Goal: Task Accomplishment & Management: Use online tool/utility

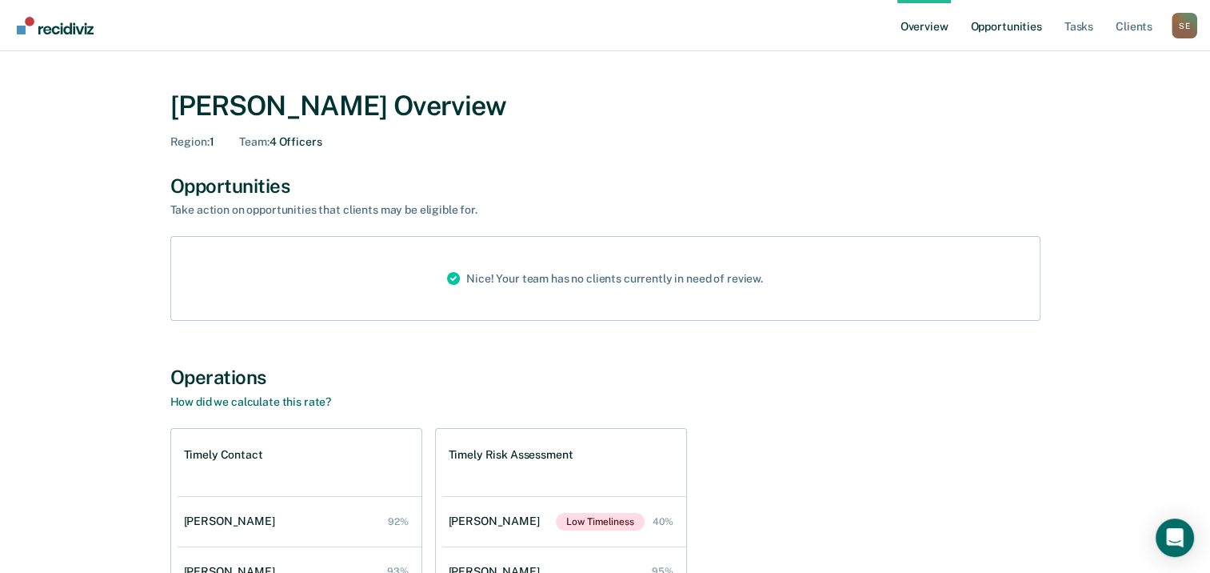
click at [990, 33] on link "Opportunities" at bounding box center [1006, 25] width 78 height 51
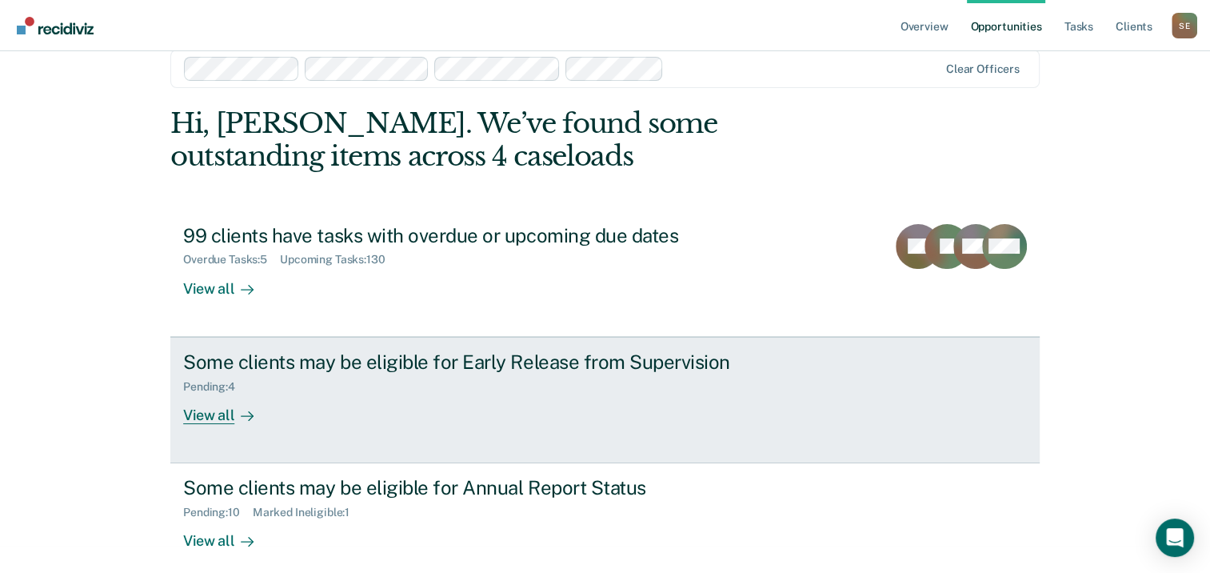
scroll to position [42, 0]
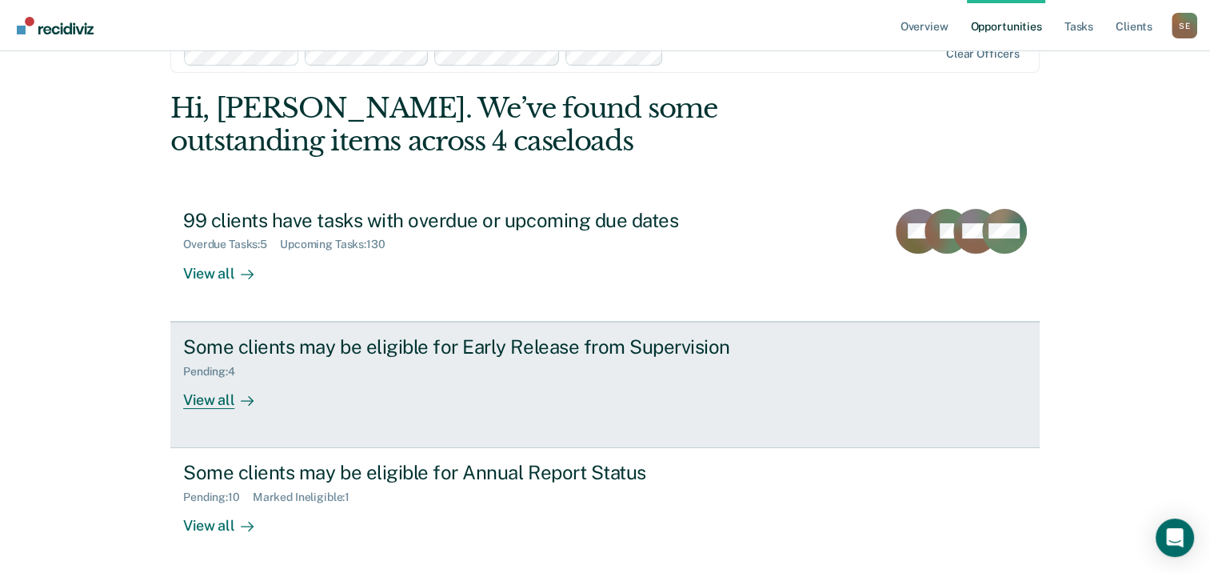
click at [200, 400] on div "View all" at bounding box center [228, 393] width 90 height 31
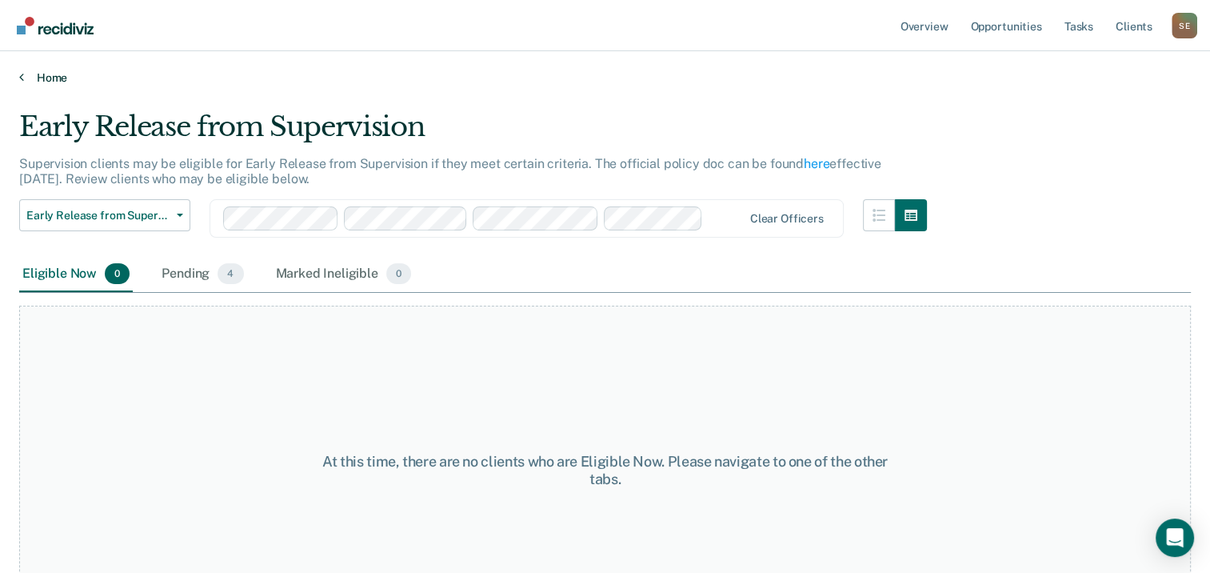
click at [51, 78] on link "Home" at bounding box center [605, 77] width 1172 height 14
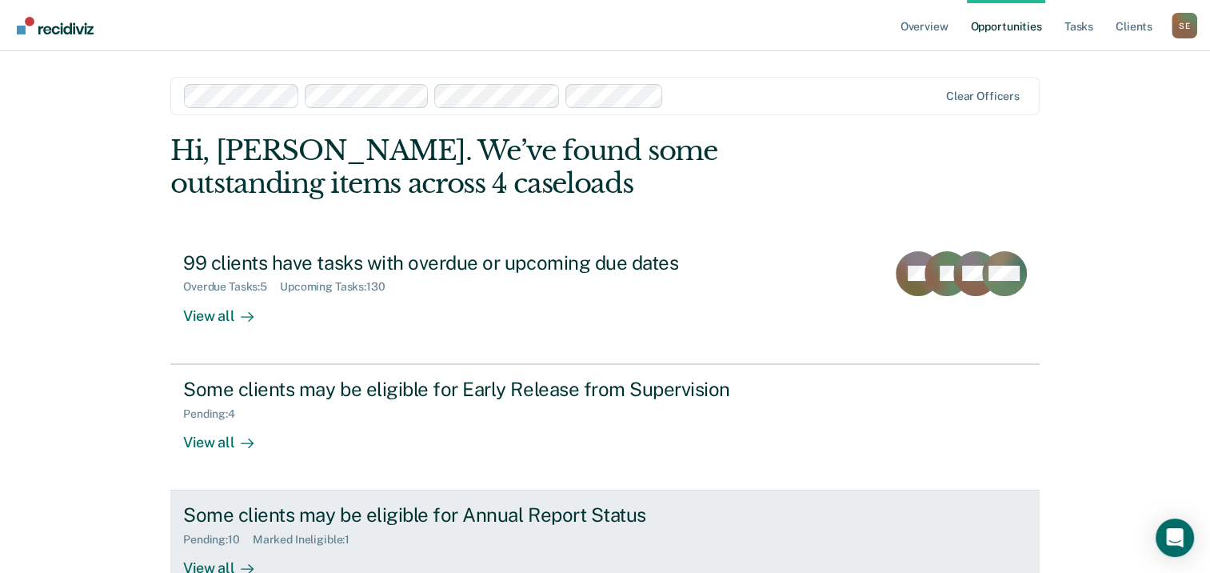
click at [291, 512] on div "Some clients may be eligible for Annual Report Status" at bounding box center [464, 514] width 562 height 23
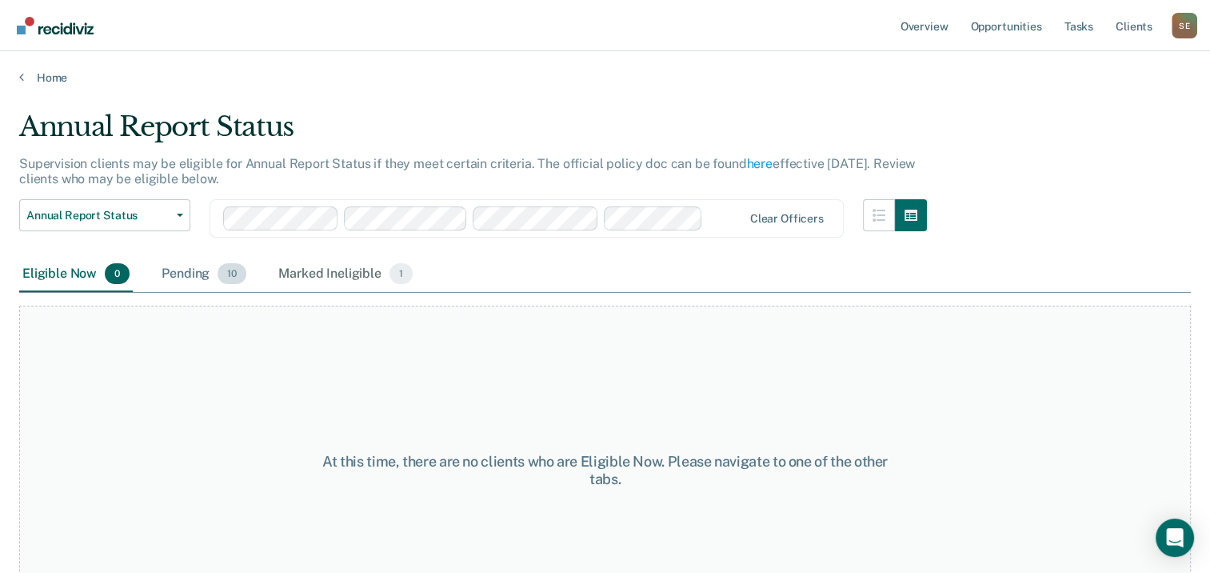
click at [211, 275] on div "Pending 10" at bounding box center [203, 274] width 91 height 35
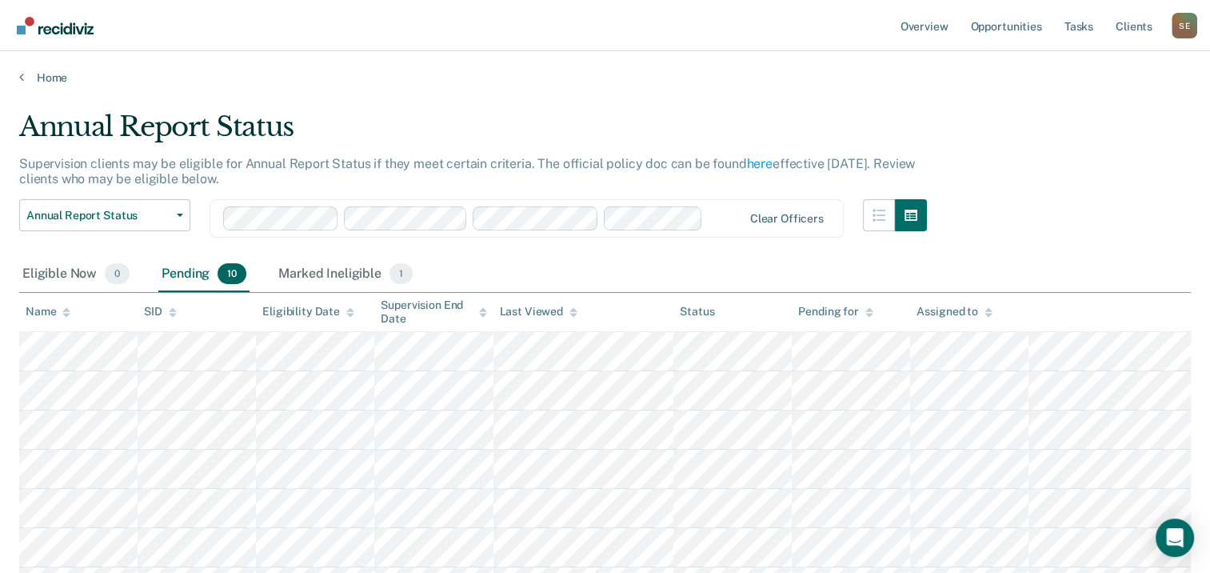
click at [726, 96] on main "Annual Report Status Supervision clients may be eligible for Annual Report Stat…" at bounding box center [605, 326] width 1210 height 483
